Goal: Task Accomplishment & Management: Use online tool/utility

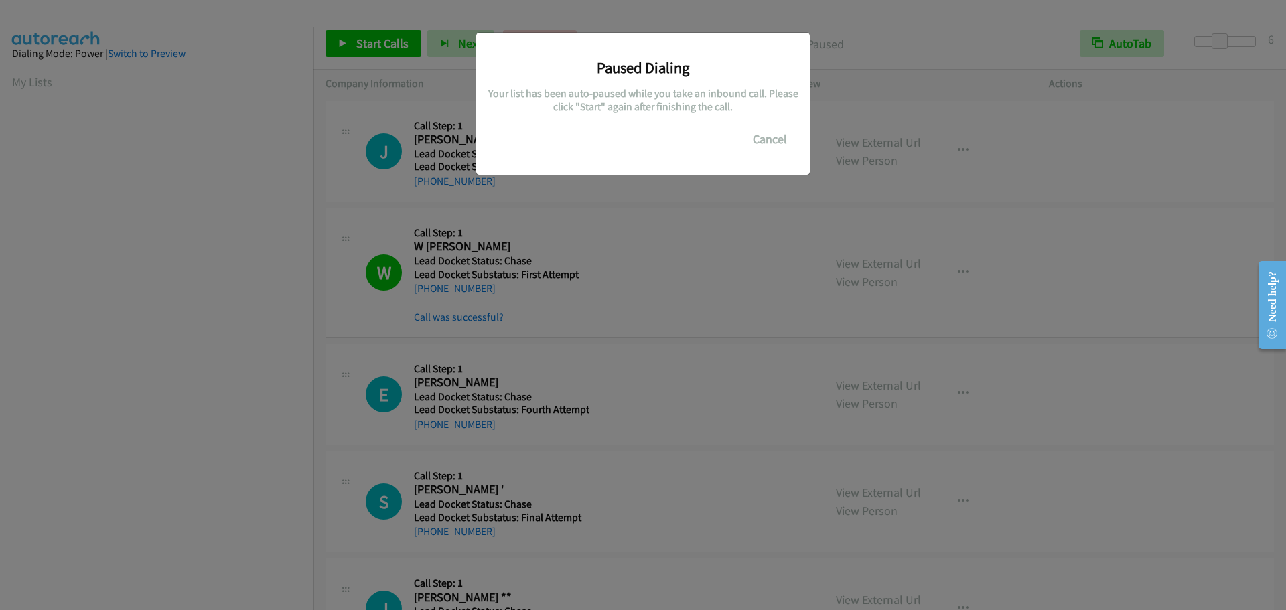
scroll to position [141, 0]
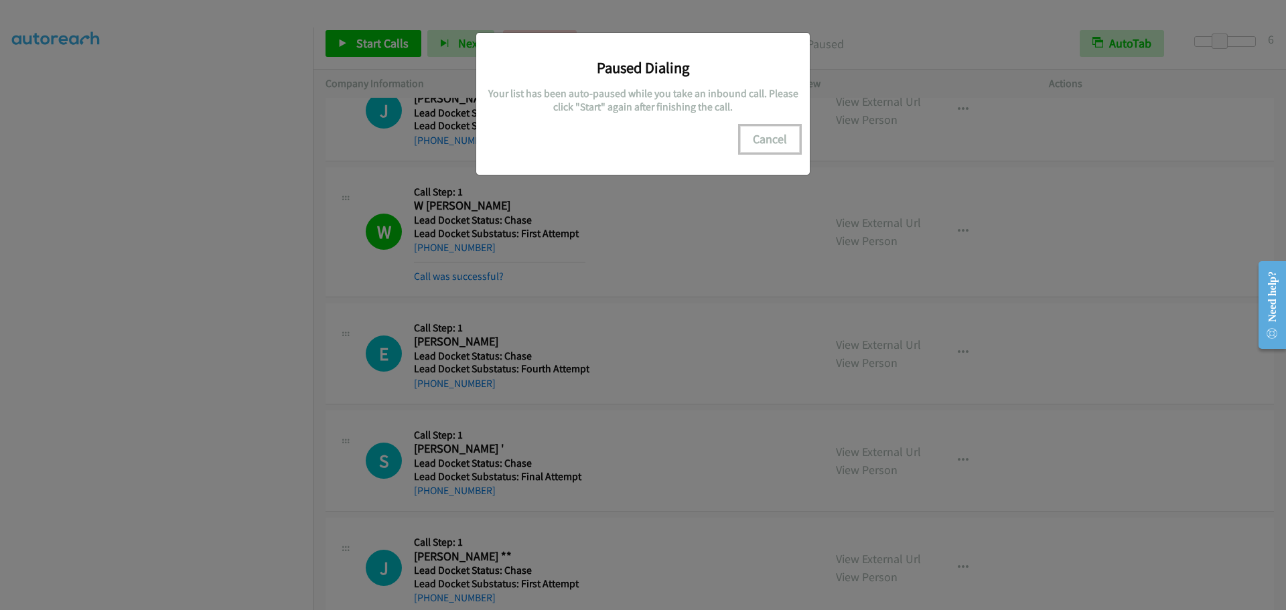
click at [770, 139] on button "Cancel" at bounding box center [770, 139] width 60 height 27
click at [781, 134] on button "Cancel" at bounding box center [770, 139] width 60 height 27
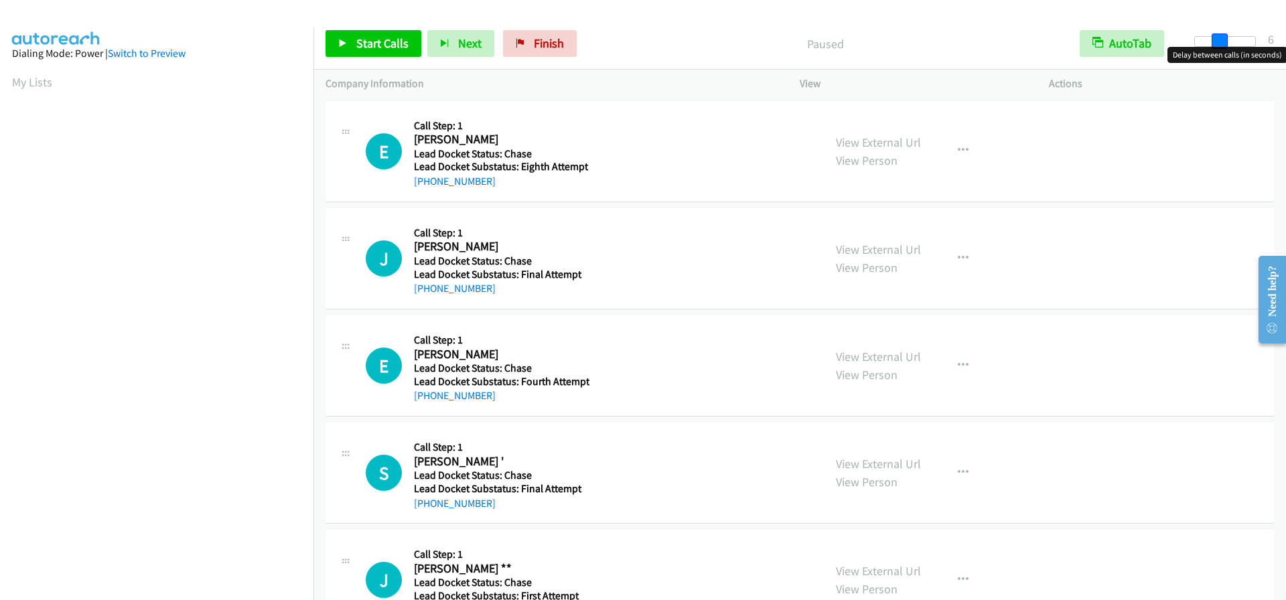
drag, startPoint x: 1188, startPoint y: 46, endPoint x: 1212, endPoint y: 42, distance: 24.4
click at [1212, 42] on span at bounding box center [1220, 41] width 16 height 16
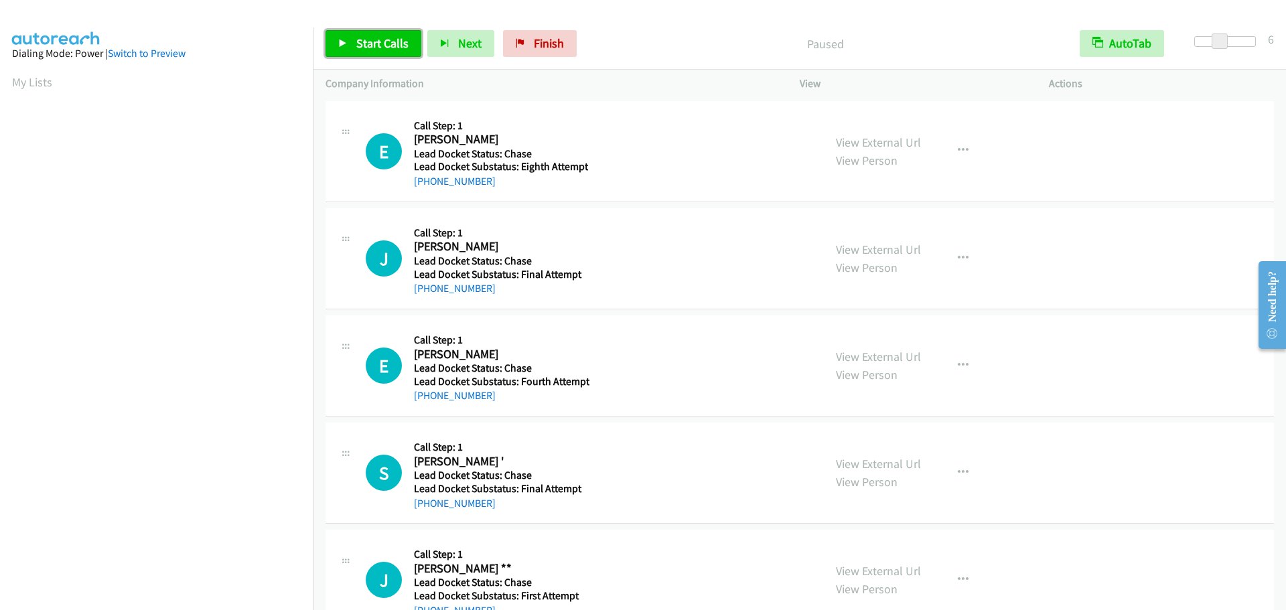
click at [388, 40] on span "Start Calls" at bounding box center [382, 43] width 52 height 15
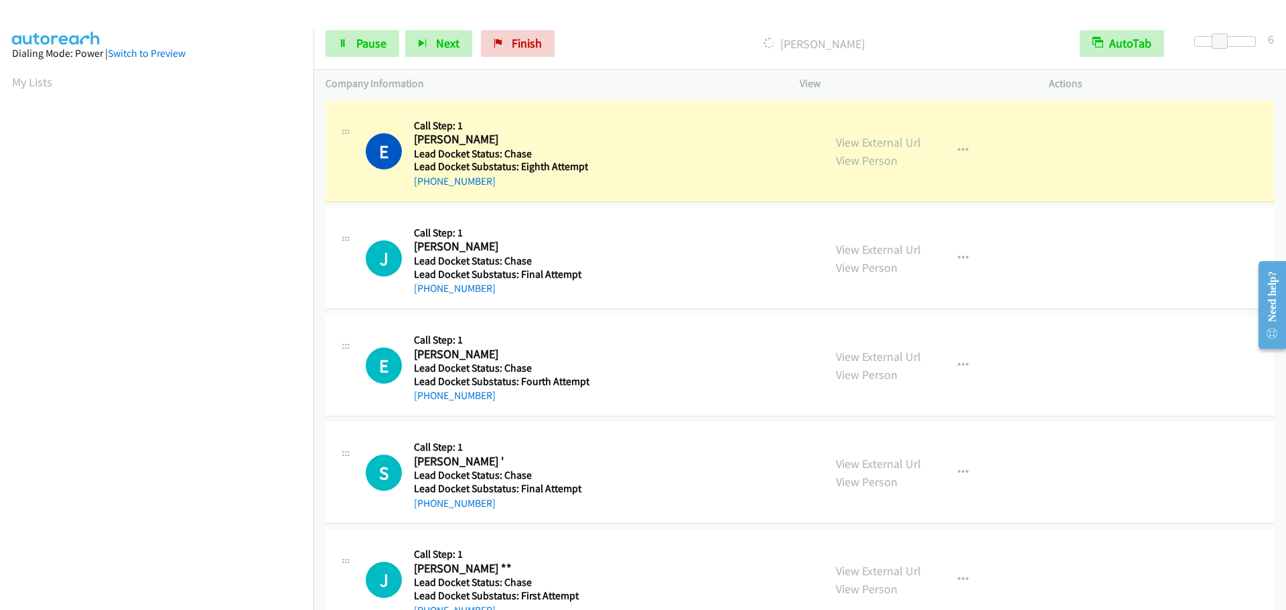
scroll to position [141, 0]
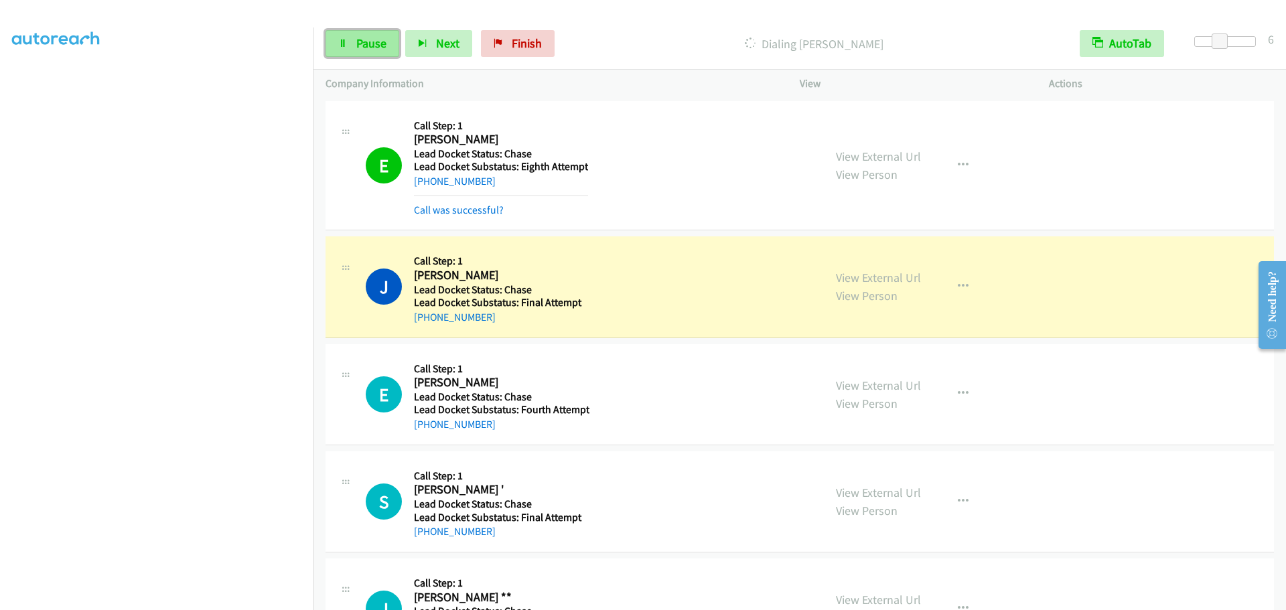
click at [363, 32] on link "Pause" at bounding box center [363, 43] width 74 height 27
